Goal: Task Accomplishment & Management: Manage account settings

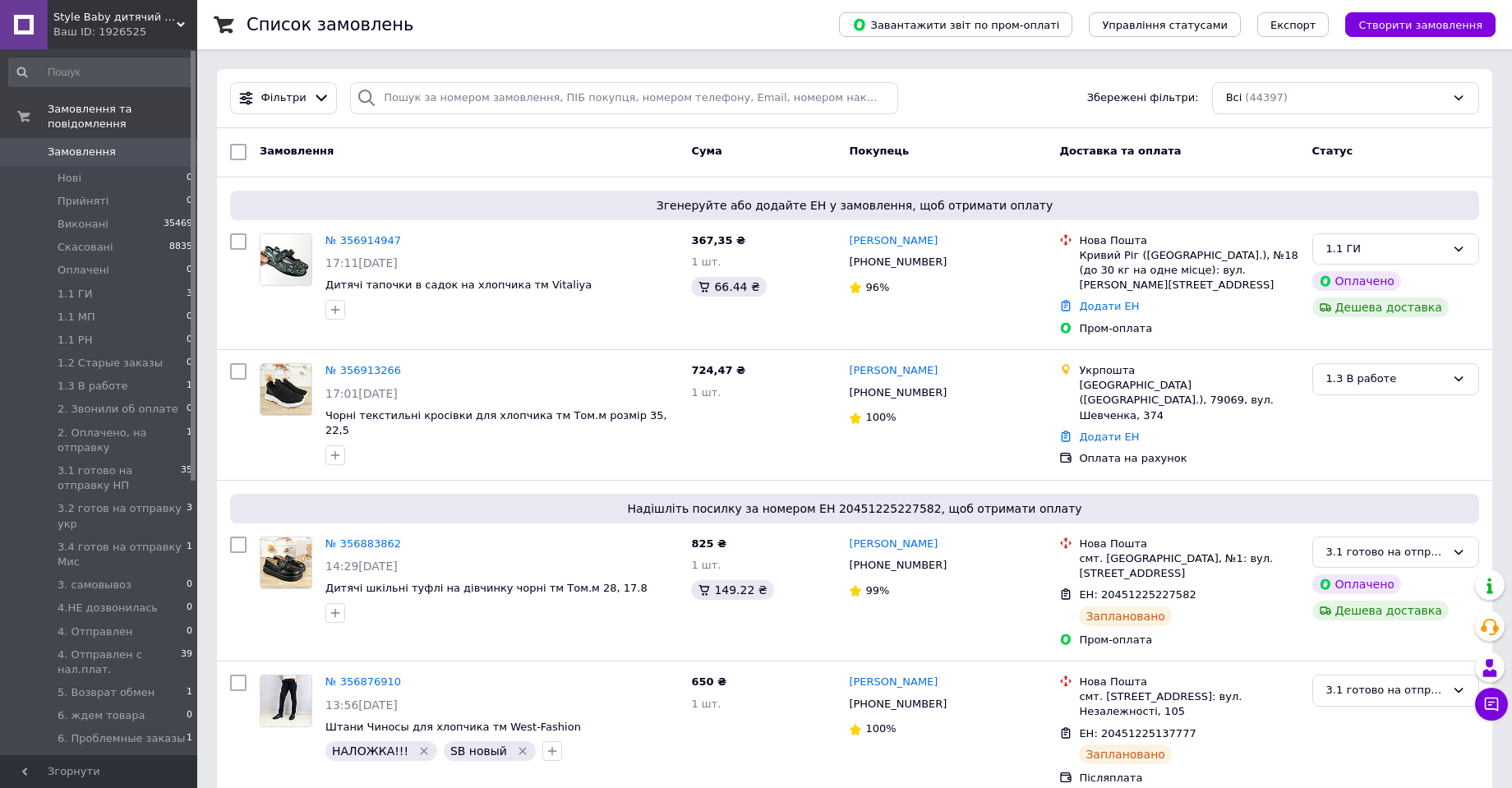
click at [1353, 242] on div "1.1 ГИ" at bounding box center [1385, 250] width 119 height 17
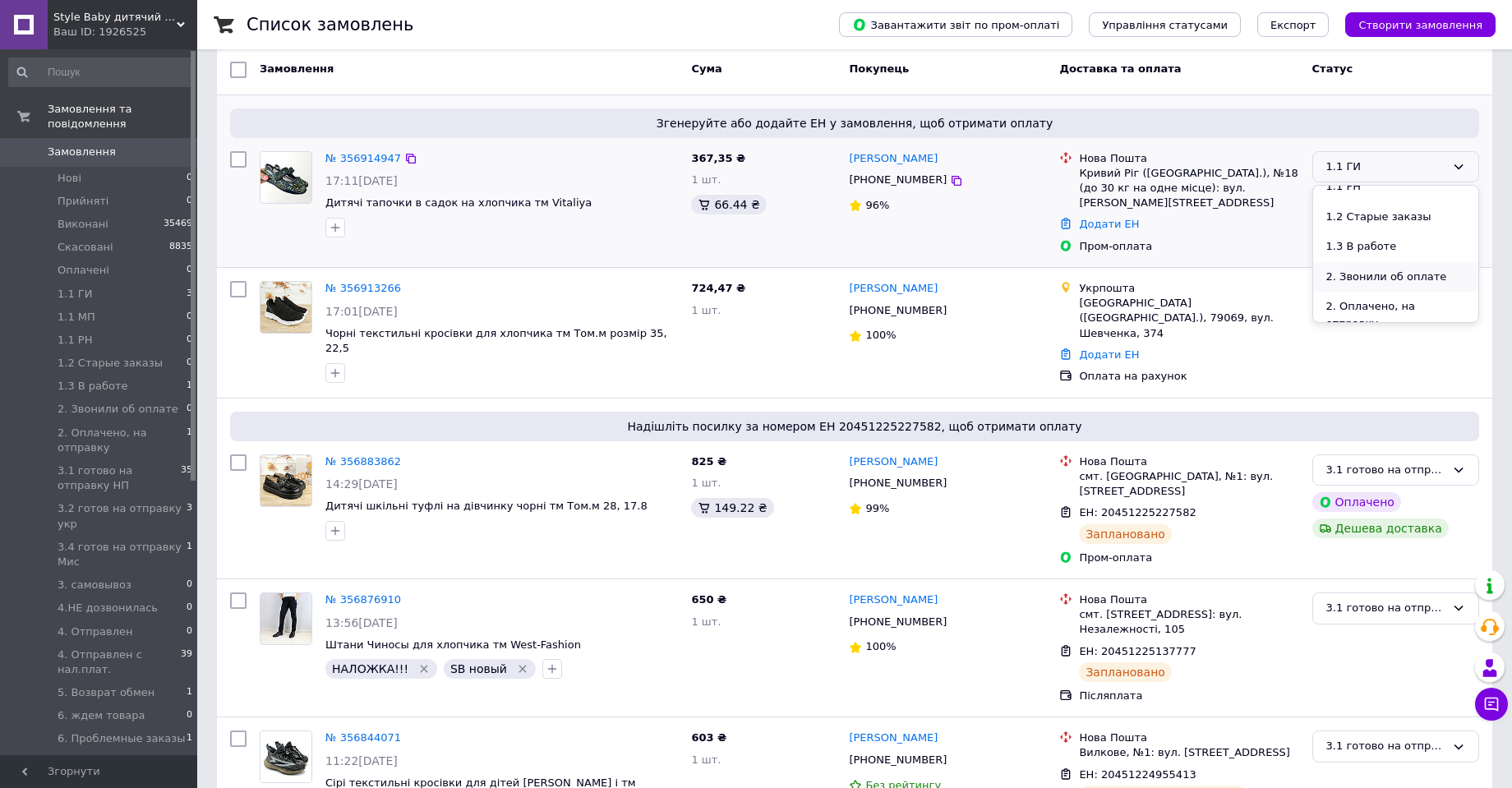
scroll to position [247, 0]
click at [1382, 220] on li "2. Оплачено, на отправку" at bounding box center [1395, 232] width 166 height 46
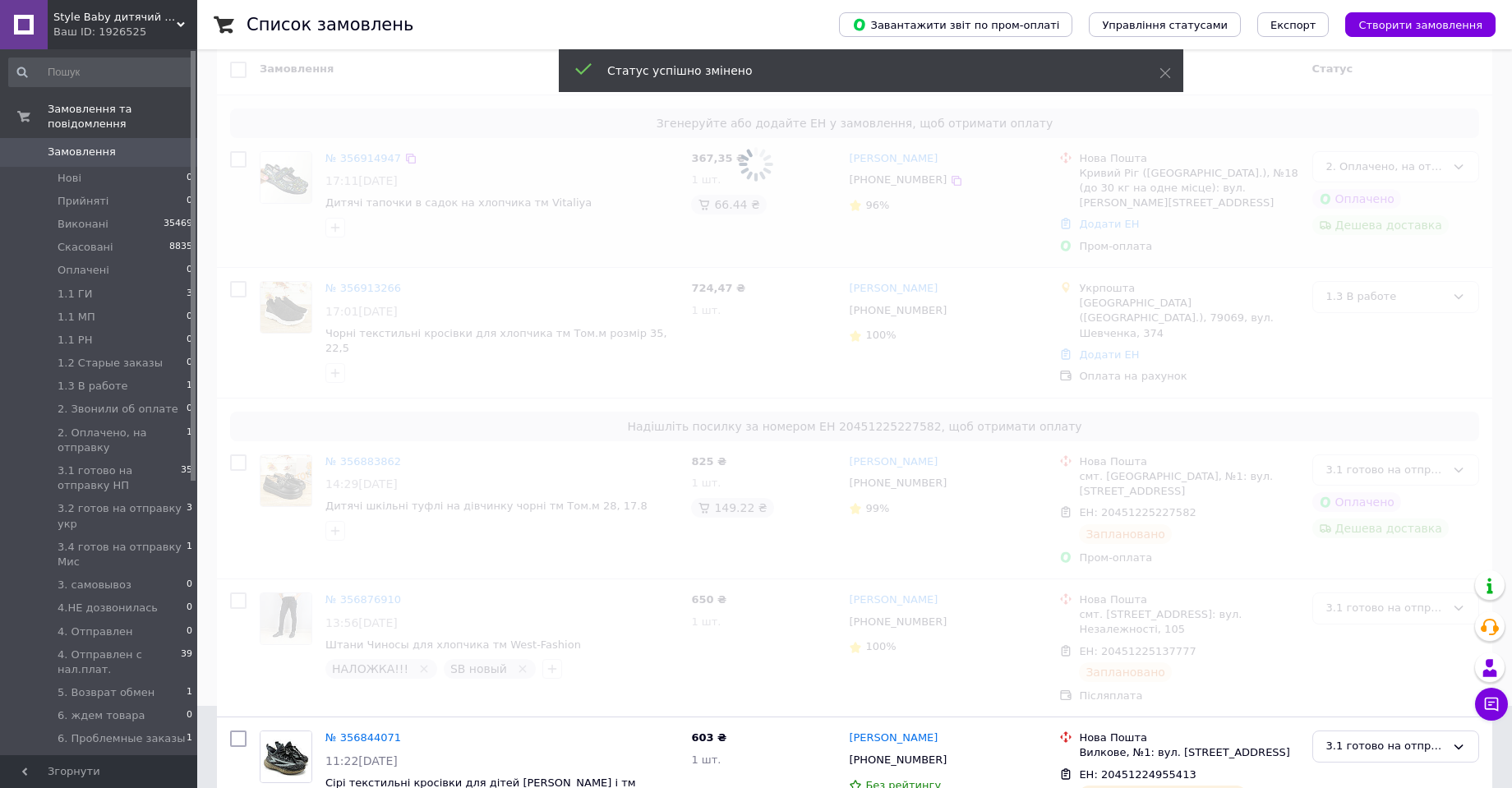
drag, startPoint x: 683, startPoint y: 161, endPoint x: 715, endPoint y: 155, distance: 32.6
click at [715, 155] on span at bounding box center [756, 81] width 1512 height 328
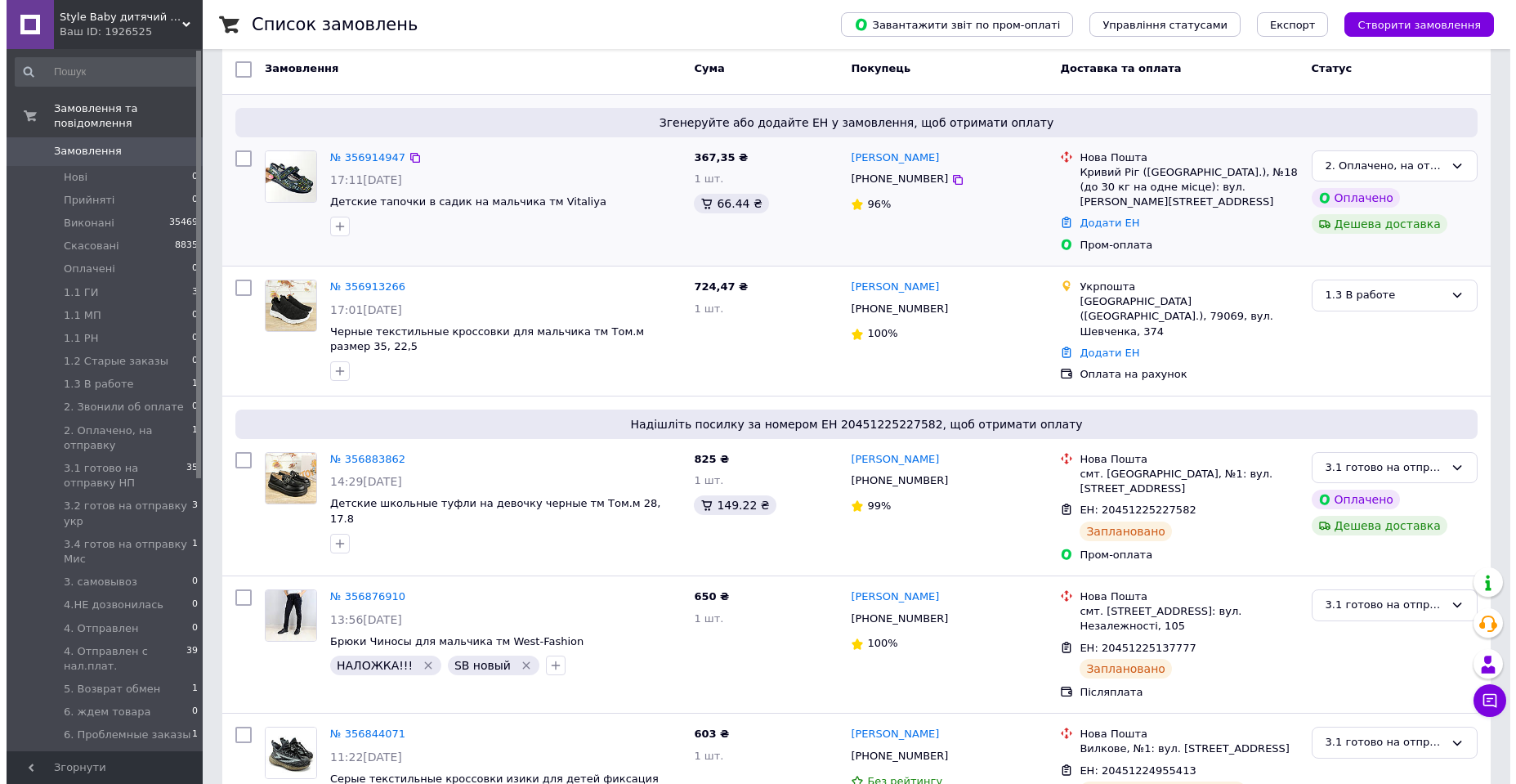
scroll to position [0, 0]
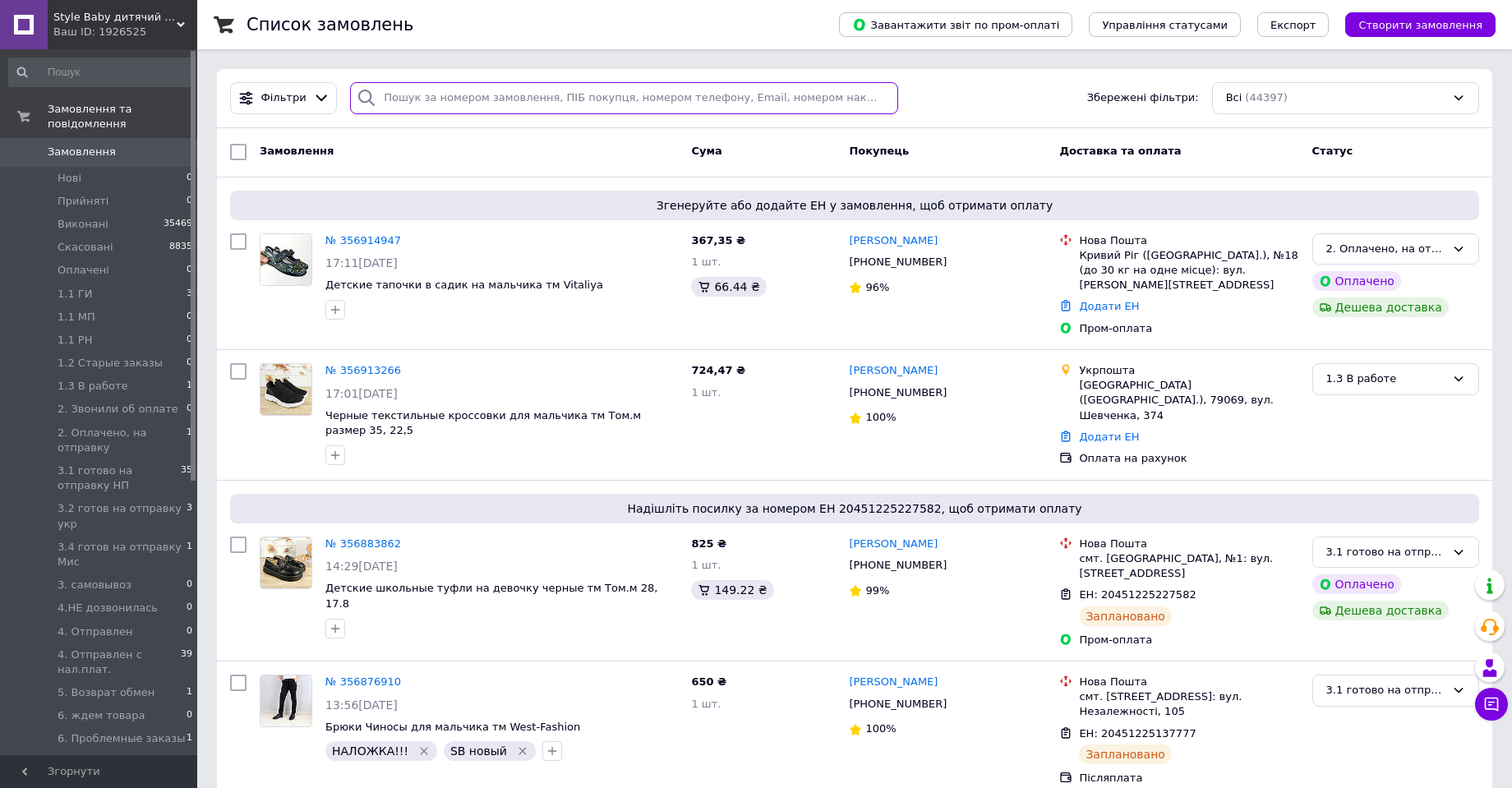
click at [385, 97] on input "search" at bounding box center [624, 98] width 548 height 32
paste input "355314742"
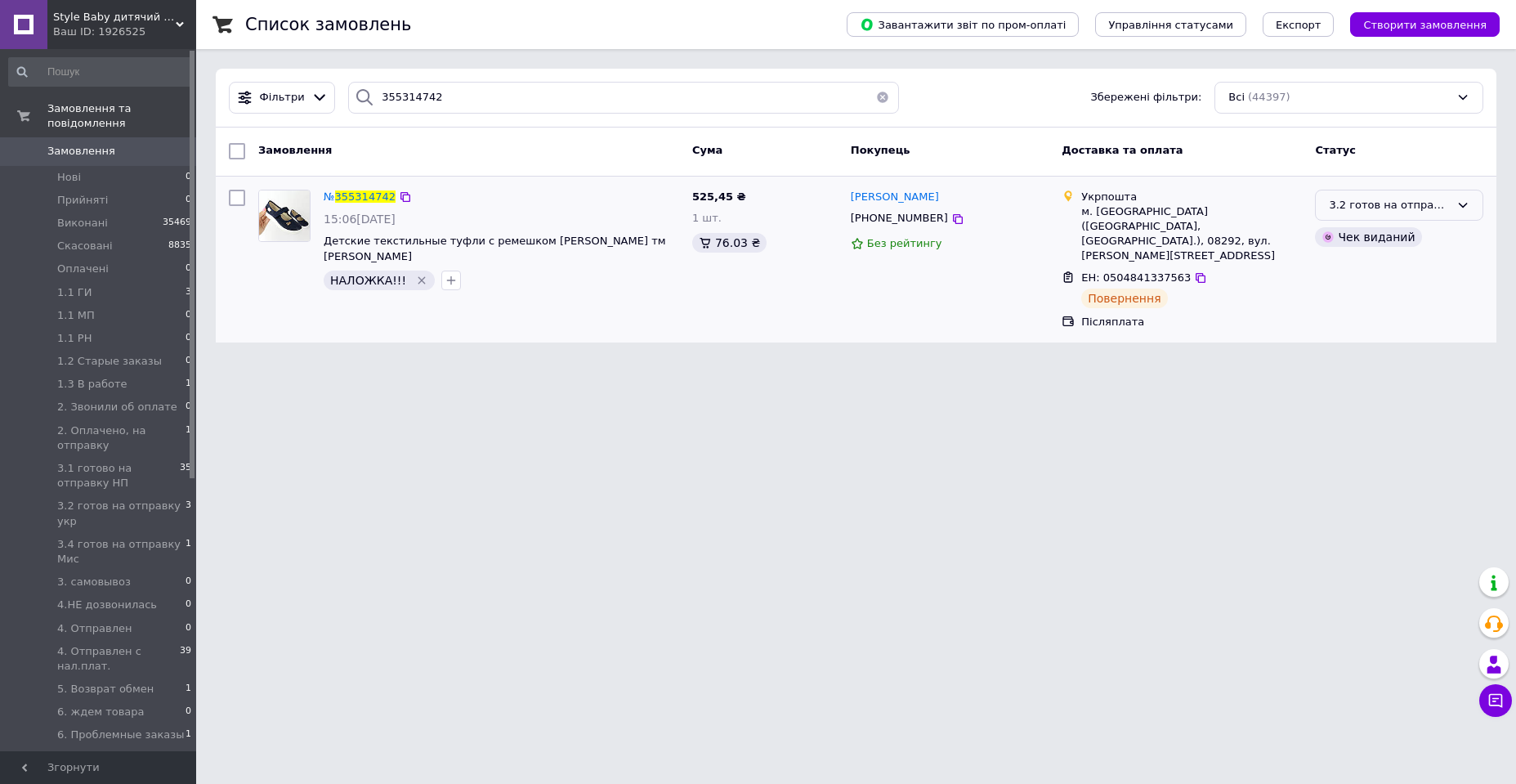
click at [1412, 196] on div "3.2 готов на отправку укр" at bounding box center [1399, 205] width 169 height 32
click at [1399, 343] on li "4. Отправлен с нал.плат." at bounding box center [1398, 366] width 167 height 46
click at [378, 108] on input "355314742" at bounding box center [623, 97] width 550 height 32
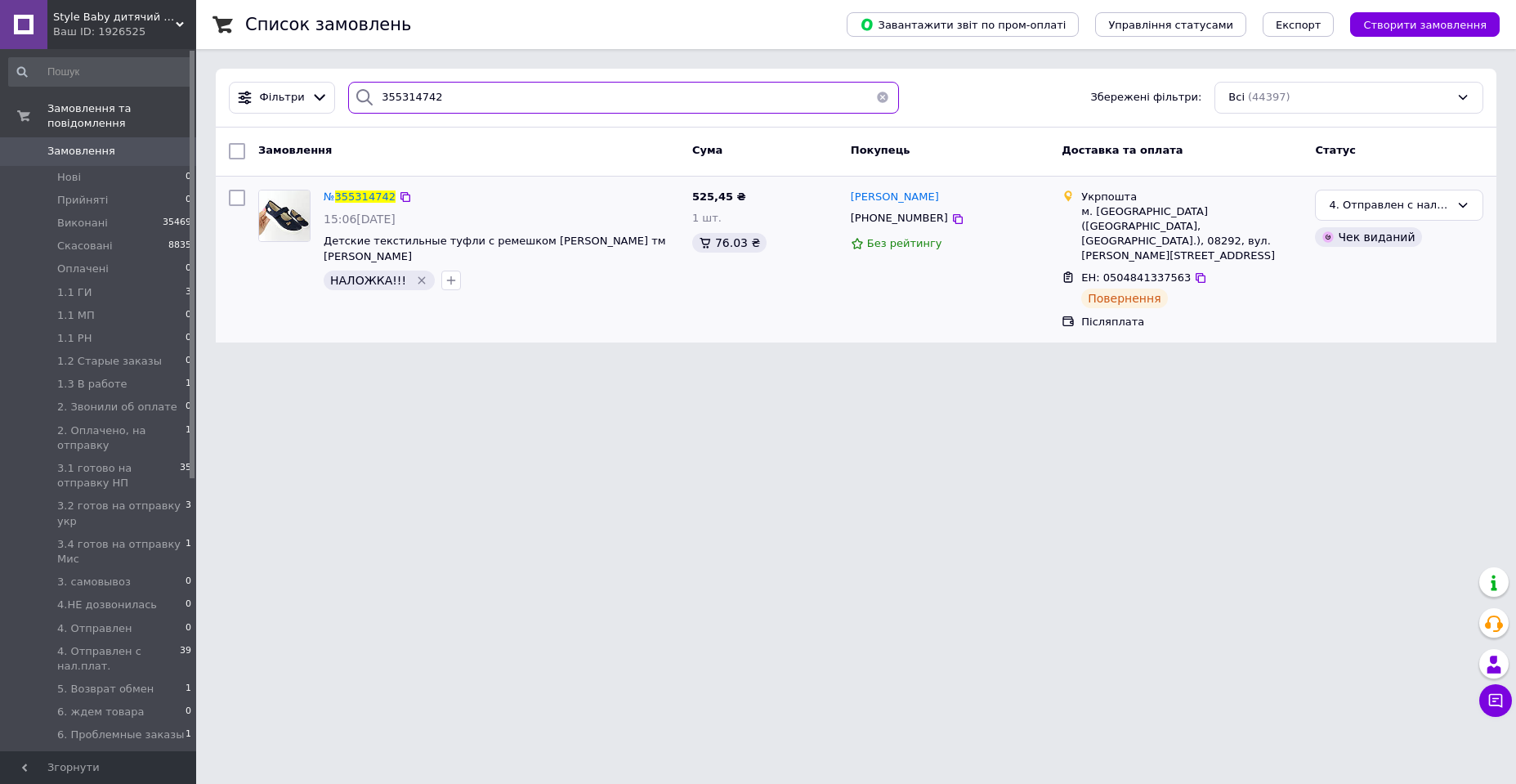
paste input "298340"
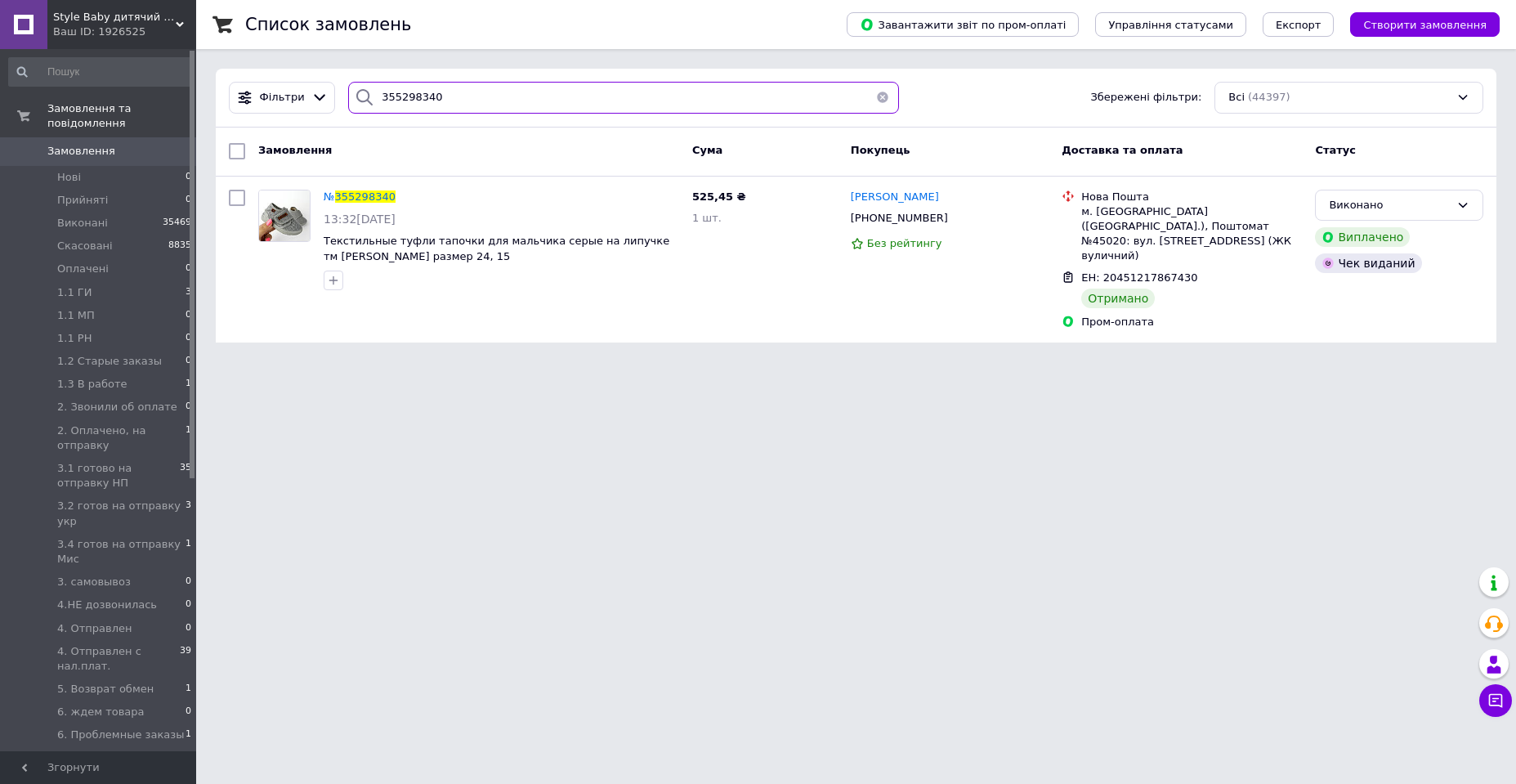
click at [446, 90] on input "355298340" at bounding box center [623, 97] width 550 height 32
paste input "27498"
type input "355227498"
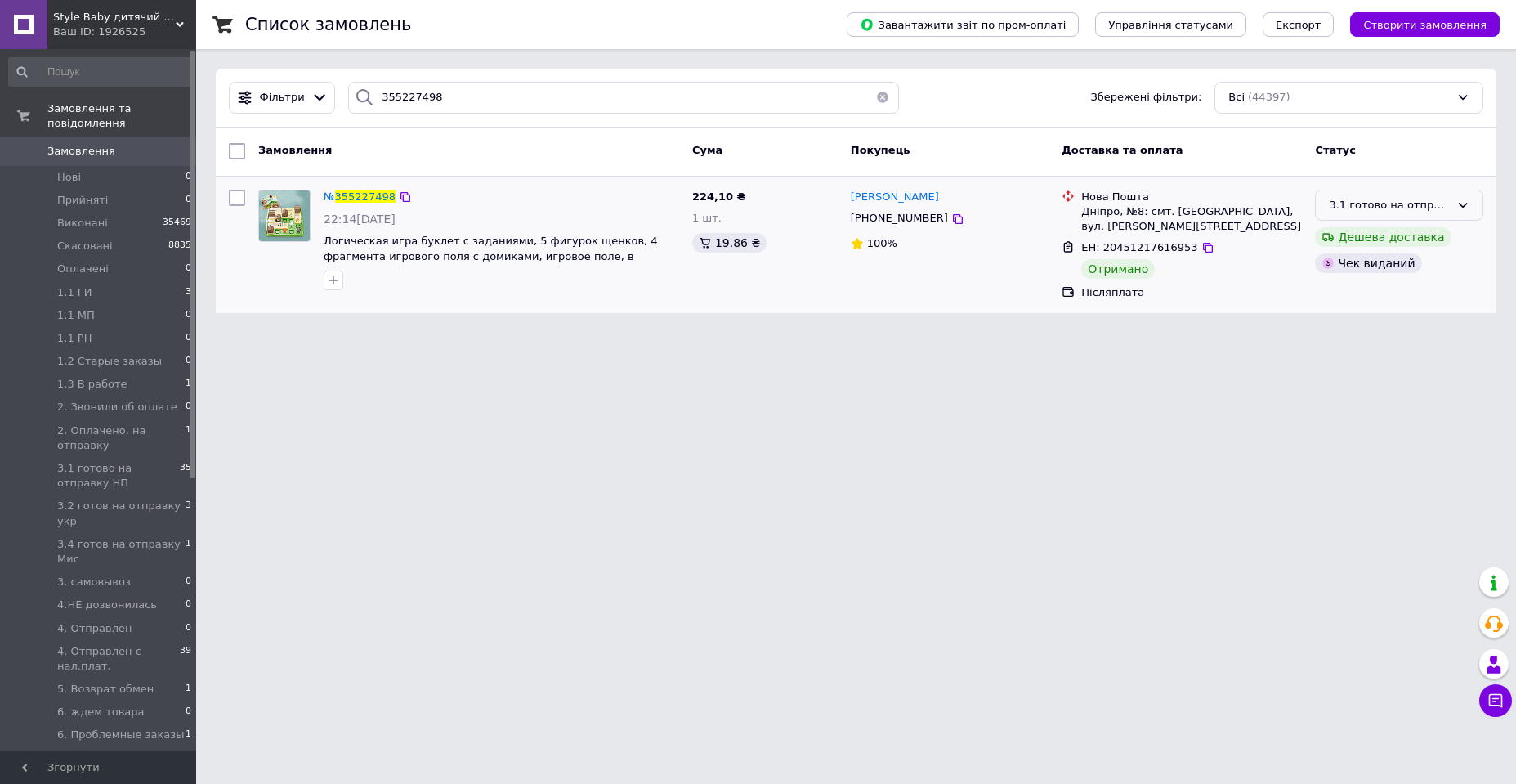
click at [1391, 209] on div "3.1 готово на отправку НП" at bounding box center [1390, 206] width 121 height 17
click at [1424, 344] on li "4. Отправлен с нал.плат." at bounding box center [1398, 367] width 167 height 46
click at [147, 23] on span "Style Baby дитячий магазин" at bounding box center [114, 16] width 122 height 14
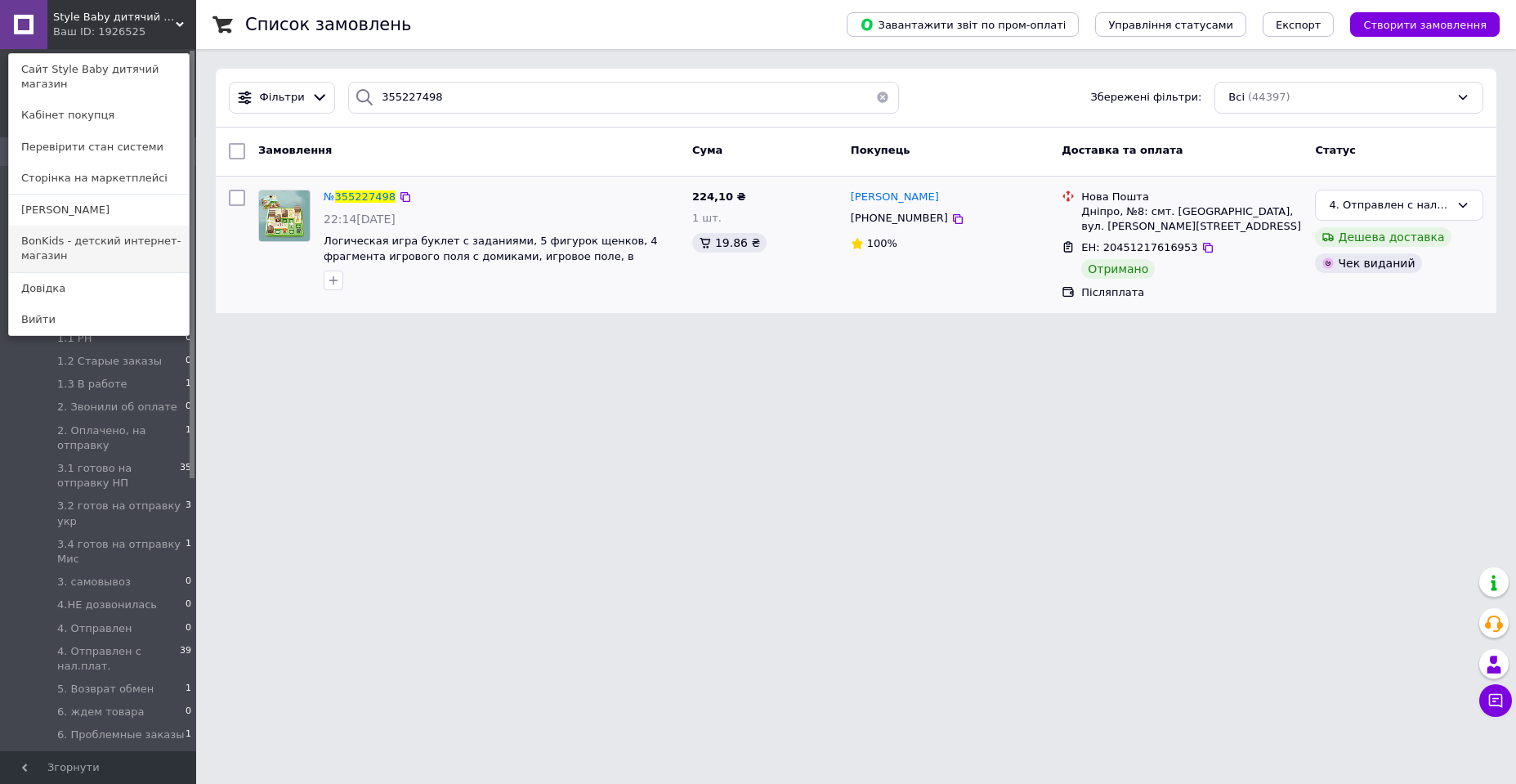
click at [152, 225] on link "BonKids - детский интернет-магазин" at bounding box center [98, 248] width 180 height 46
